Goal: Task Accomplishment & Management: Manage account settings

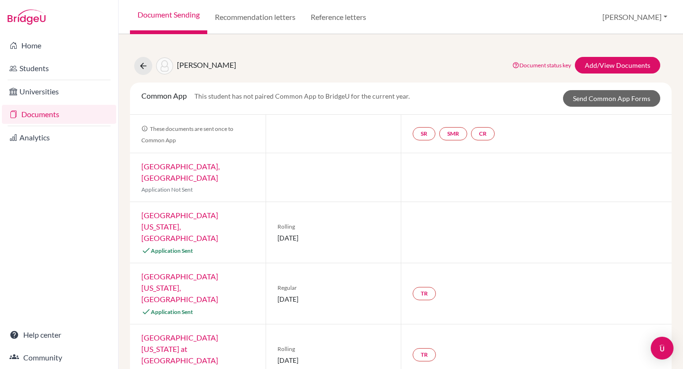
click at [56, 117] on link "Documents" at bounding box center [59, 114] width 114 height 19
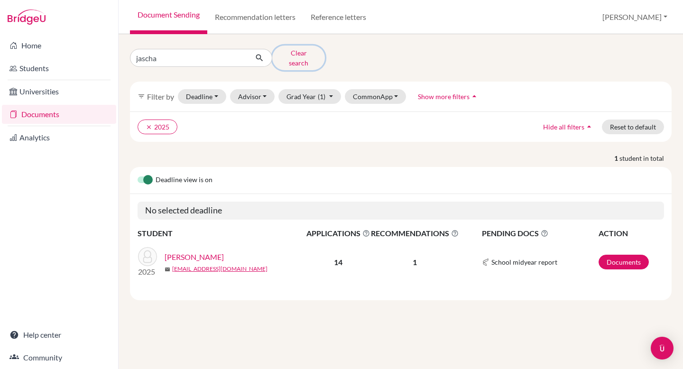
click at [292, 56] on button "Clear search" at bounding box center [298, 58] width 53 height 25
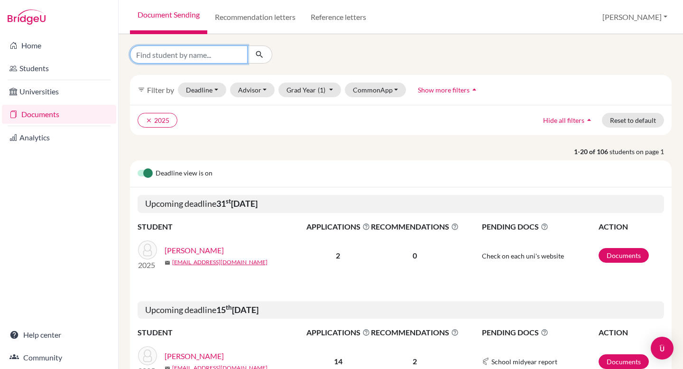
click at [145, 58] on input "Find student by name..." at bounding box center [189, 55] width 118 height 18
type input "boyan"
click button "submit" at bounding box center [259, 55] width 25 height 18
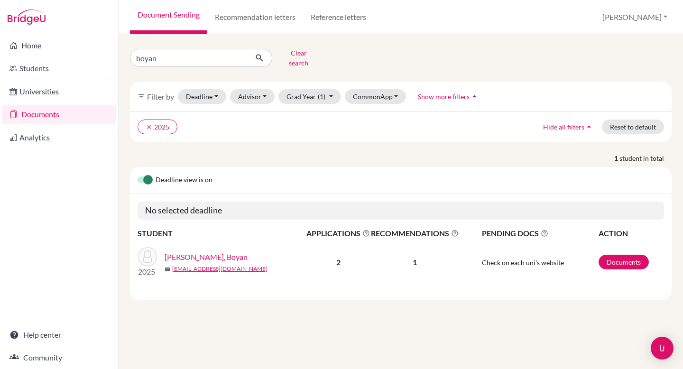
click at [183, 254] on link "Gouginski, Boyan" at bounding box center [206, 256] width 83 height 11
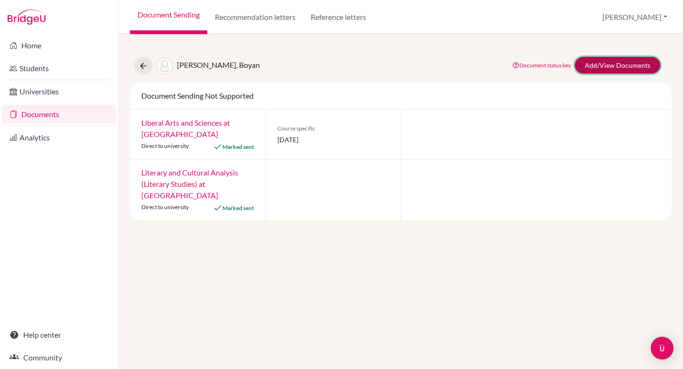
click at [606, 59] on link "Add/View Documents" at bounding box center [617, 65] width 85 height 17
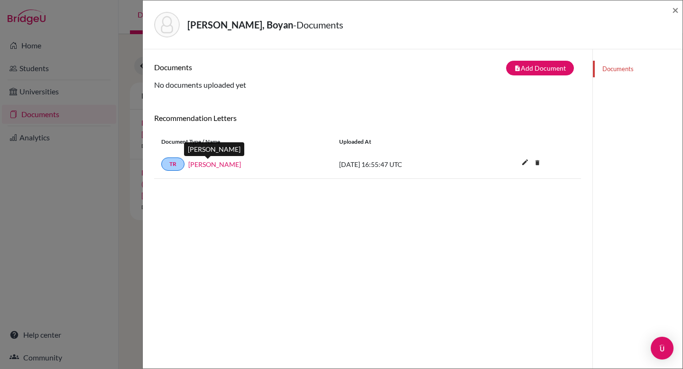
click at [217, 167] on link "Aaron Horton" at bounding box center [214, 164] width 53 height 10
